Goal: Task Accomplishment & Management: Use online tool/utility

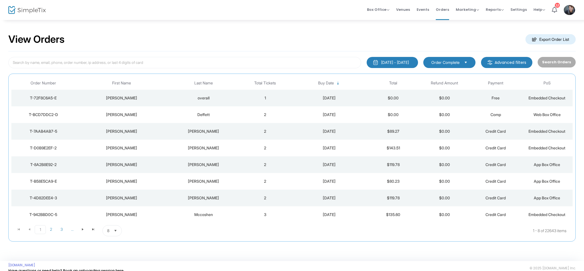
click at [224, 98] on div "overall" at bounding box center [203, 98] width 69 height 6
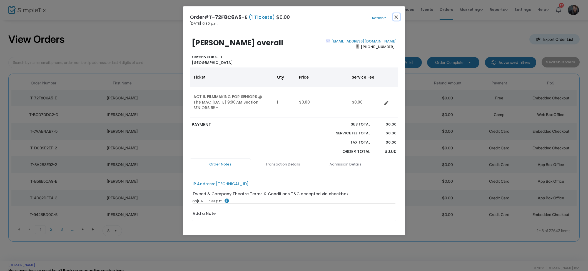
drag, startPoint x: 394, startPoint y: 18, endPoint x: 390, endPoint y: 20, distance: 4.2
click at [394, 18] on button "Close" at bounding box center [396, 16] width 7 height 7
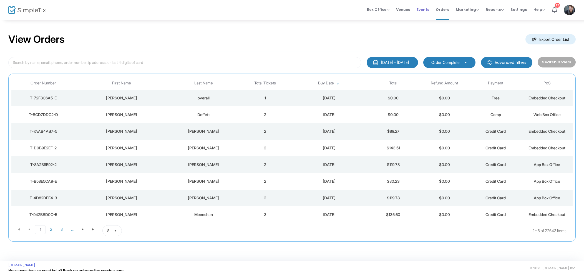
click at [433, 12] on li "Events" at bounding box center [423, 10] width 19 height 20
click at [429, 10] on span "Events" at bounding box center [423, 9] width 12 height 14
click at [471, 63] on span "Select" at bounding box center [466, 62] width 9 height 9
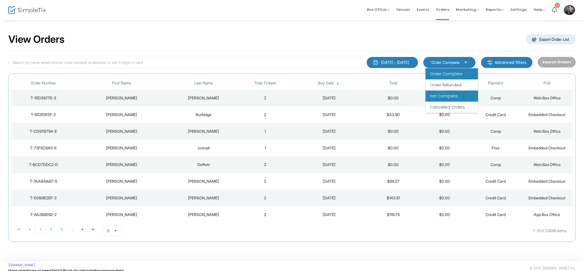
click at [461, 97] on li "Not Complete" at bounding box center [452, 96] width 52 height 11
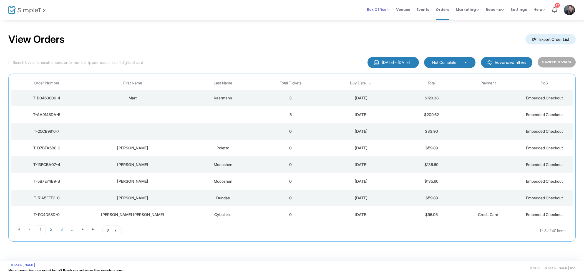
click at [381, 9] on span "Box Office" at bounding box center [378, 9] width 22 height 5
click at [381, 16] on li "Sell Tickets" at bounding box center [387, 18] width 40 height 11
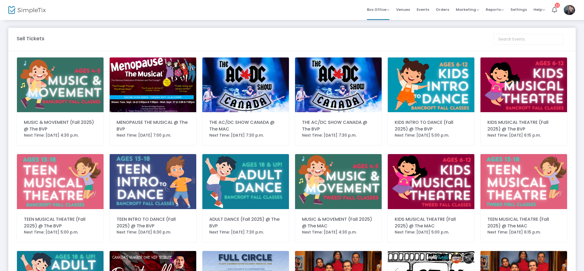
click at [126, 92] on img at bounding box center [153, 84] width 87 height 55
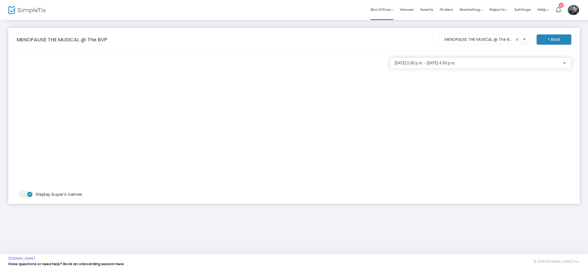
click at [443, 66] on div "[DATE] 2:00 p.m. - [DATE] 4:00 p.m." at bounding box center [480, 62] width 172 height 10
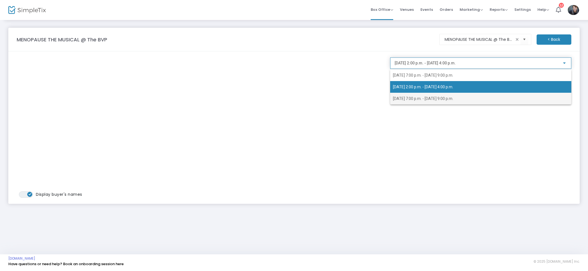
click at [454, 95] on span "[DATE] 7:00 p.m. - [DATE] 9:00 p.m." at bounding box center [481, 99] width 176 height 12
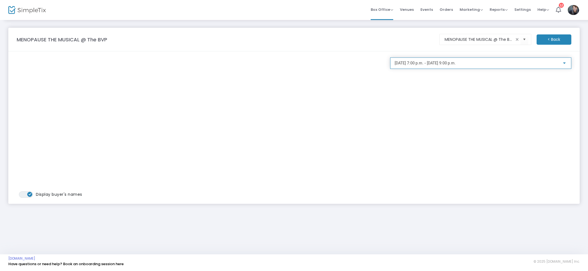
click at [455, 64] on span "[DATE] 7:00 p.m. - [DATE] 9:00 p.m." at bounding box center [424, 63] width 61 height 4
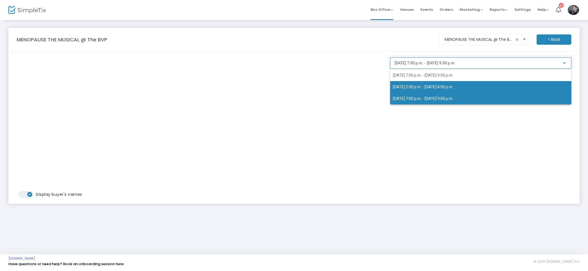
click at [446, 86] on span "[DATE] 2:00 p.m. - [DATE] 4:00 p.m." at bounding box center [423, 87] width 60 height 4
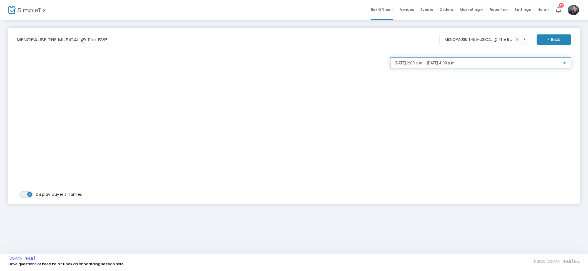
click at [447, 62] on span "[DATE] 2:00 p.m. - [DATE] 4:00 p.m." at bounding box center [424, 63] width 61 height 4
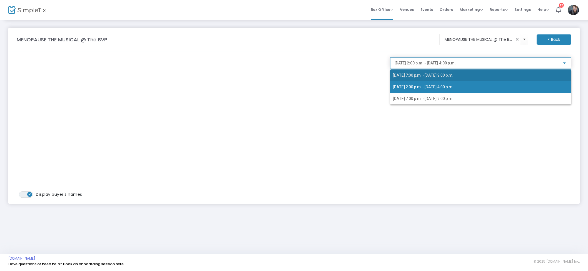
click at [445, 76] on span "2025-09-16 @ 7:00 p.m. - 2025-09-16 @ 9:00 p.m." at bounding box center [423, 75] width 60 height 4
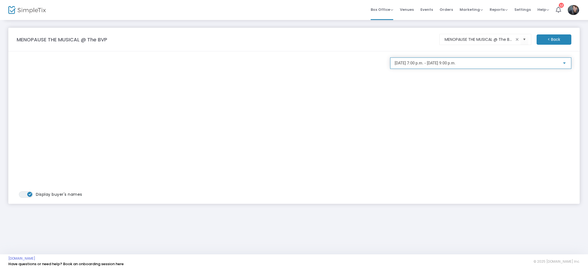
click at [454, 64] on span "2025-09-16 @ 7:00 p.m. - 2025-09-16 @ 9:00 p.m." at bounding box center [424, 63] width 61 height 4
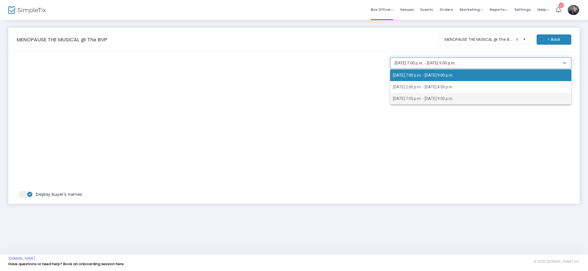
click at [436, 101] on span "2025-09-17 @ 7:00 p.m. - 2025-09-17 @ 9:00 p.m." at bounding box center [481, 99] width 176 height 12
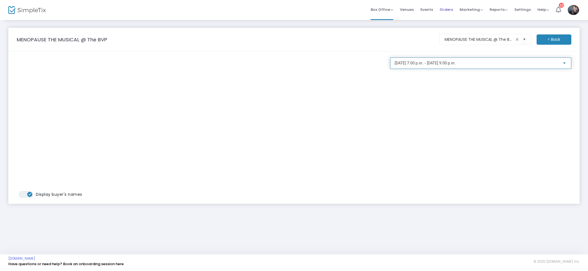
click at [451, 11] on span "Orders" at bounding box center [445, 9] width 13 height 14
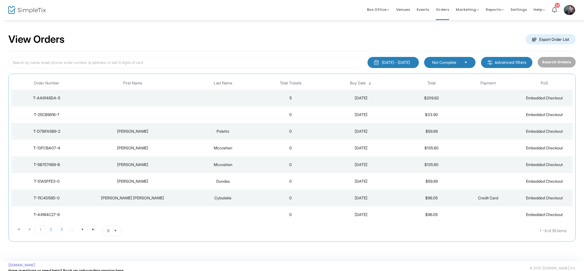
click at [462, 65] on span "Not Complete" at bounding box center [446, 62] width 32 height 6
click at [447, 96] on span "Not Complete" at bounding box center [446, 96] width 28 height 6
click at [381, 9] on span "Box Office" at bounding box center [378, 9] width 22 height 5
click at [384, 17] on li "Sell Tickets" at bounding box center [387, 18] width 40 height 11
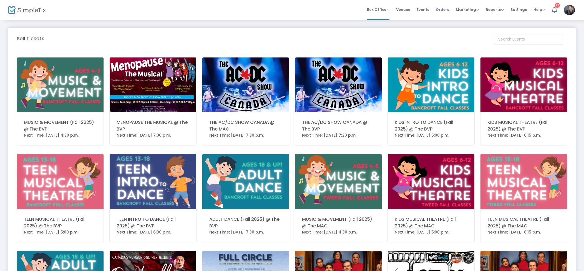
click at [448, 11] on span "Orders" at bounding box center [442, 9] width 13 height 14
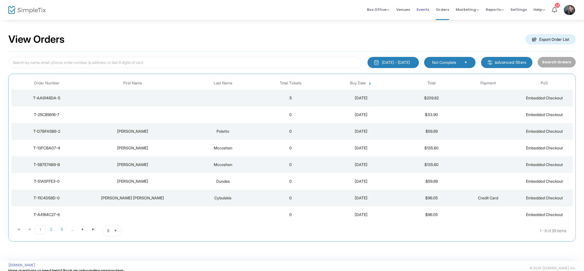
click at [427, 9] on span "Events" at bounding box center [423, 9] width 12 height 14
